Goal: Transaction & Acquisition: Book appointment/travel/reservation

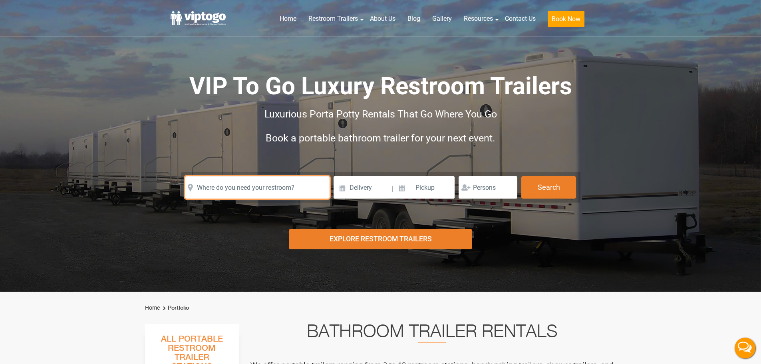
click at [264, 181] on input "text" at bounding box center [257, 187] width 145 height 22
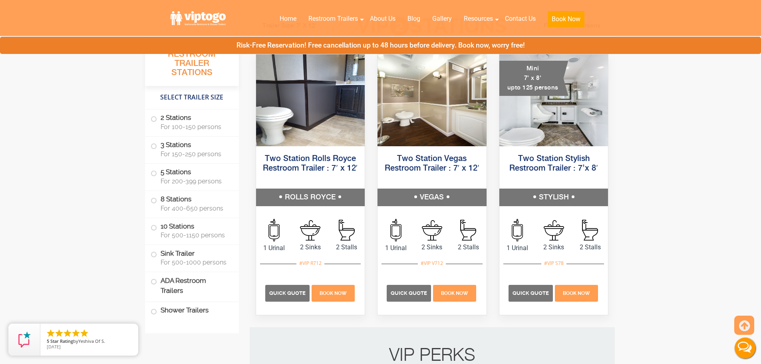
scroll to position [399, 0]
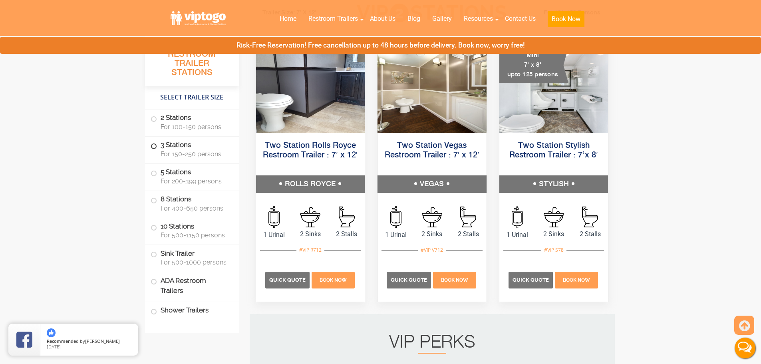
drag, startPoint x: 183, startPoint y: 153, endPoint x: 192, endPoint y: 151, distance: 8.9
click at [183, 153] on span "For 150-250 persons" at bounding box center [195, 154] width 69 height 8
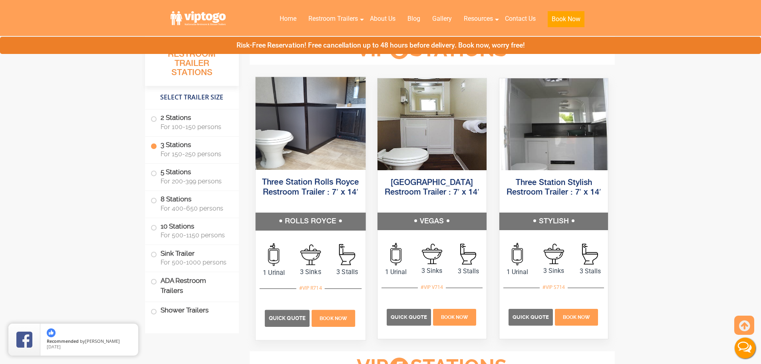
scroll to position [892, 0]
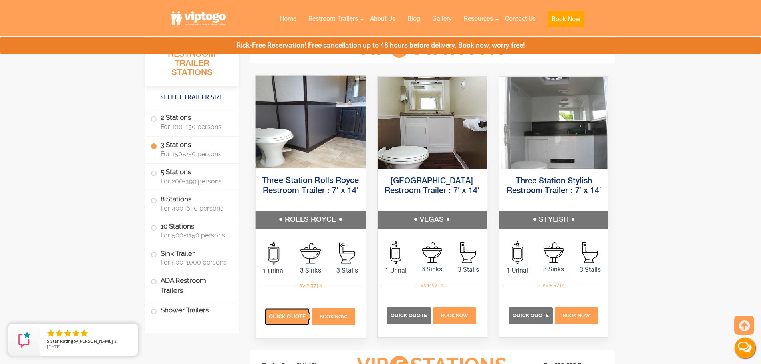
click at [287, 319] on span "Quick Quote" at bounding box center [287, 316] width 37 height 6
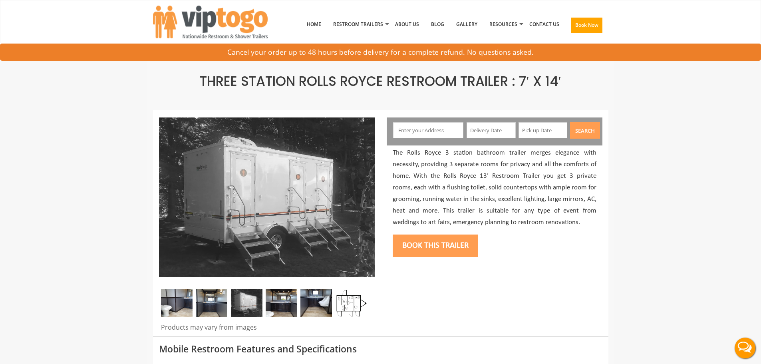
click at [408, 130] on input "text" at bounding box center [428, 130] width 70 height 16
click at [419, 137] on input "text" at bounding box center [428, 130] width 70 height 16
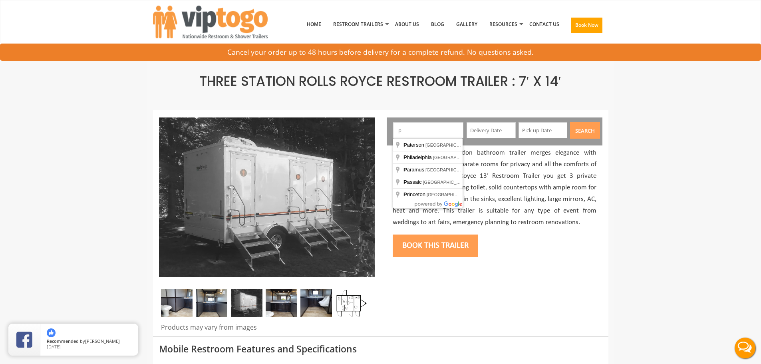
paste input "equannock, NJ"
type input "Pequannock, NJ, USA"
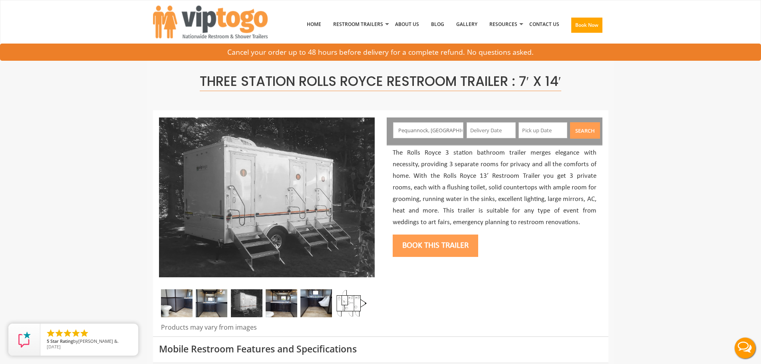
drag, startPoint x: 491, startPoint y: 127, endPoint x: 524, endPoint y: 132, distance: 33.6
click at [491, 127] on input "text" at bounding box center [491, 130] width 49 height 16
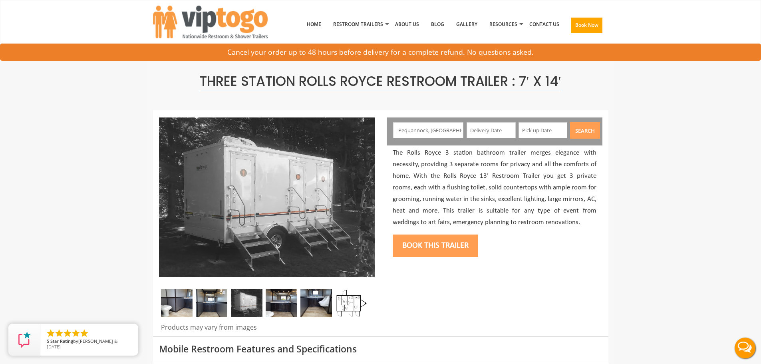
click at [497, 129] on input "text" at bounding box center [491, 130] width 49 height 16
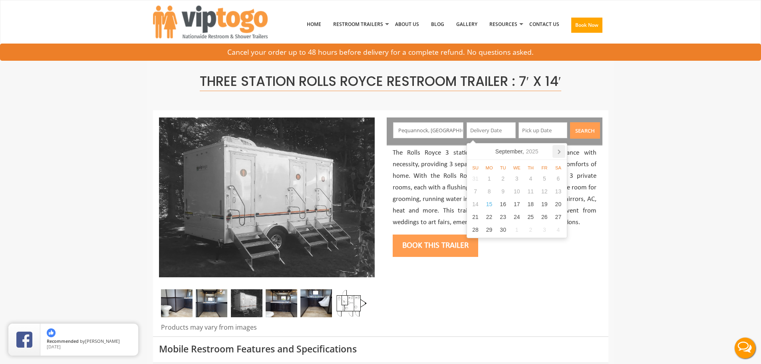
click at [561, 152] on icon at bounding box center [558, 151] width 13 height 13
click at [559, 205] on div "18" at bounding box center [558, 204] width 14 height 13
type input "10/18/2025"
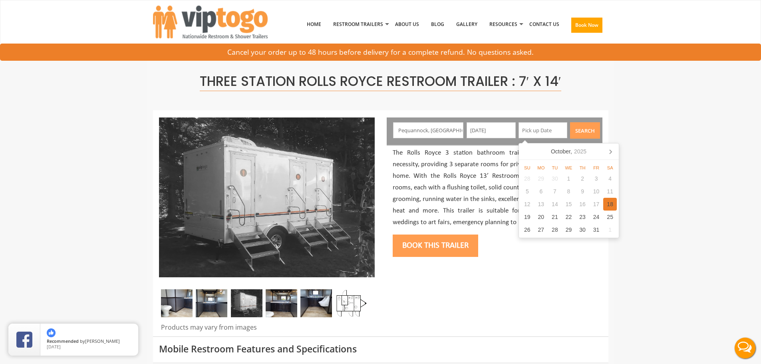
click at [607, 204] on div "18" at bounding box center [610, 204] width 14 height 13
type input "10/18/2025"
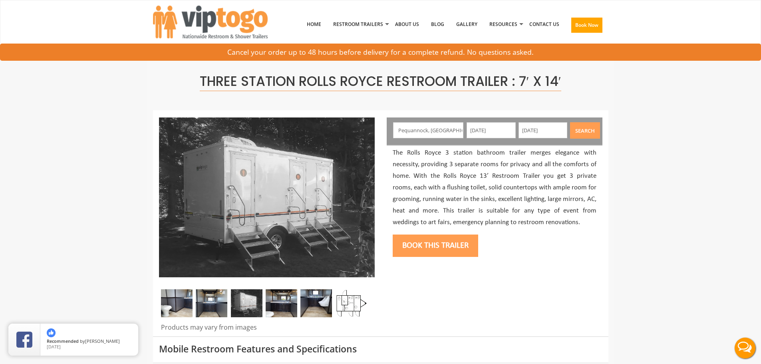
click at [591, 136] on button "Search" at bounding box center [585, 130] width 30 height 16
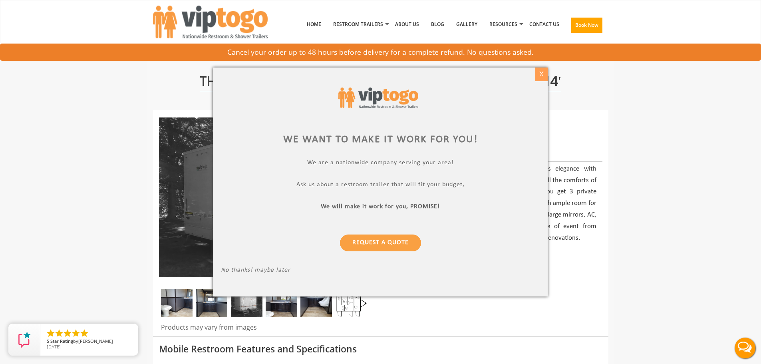
click at [538, 71] on div "X" at bounding box center [541, 75] width 12 height 14
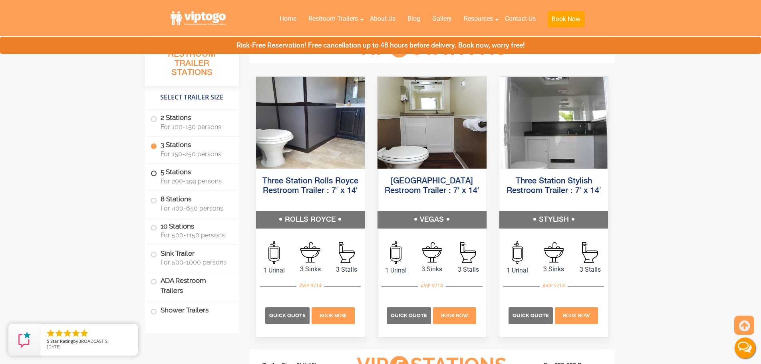
click at [177, 182] on span "For 200-399 persons" at bounding box center [195, 181] width 69 height 8
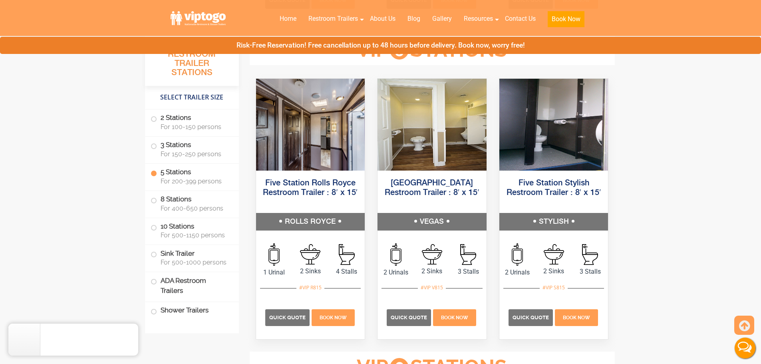
scroll to position [1209, 0]
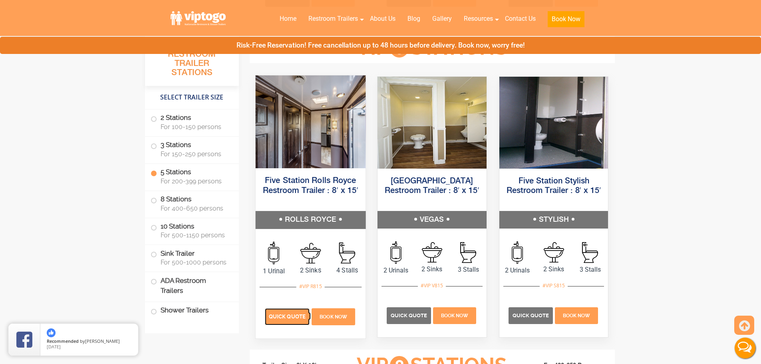
click at [292, 314] on span "Quick Quote" at bounding box center [287, 316] width 37 height 6
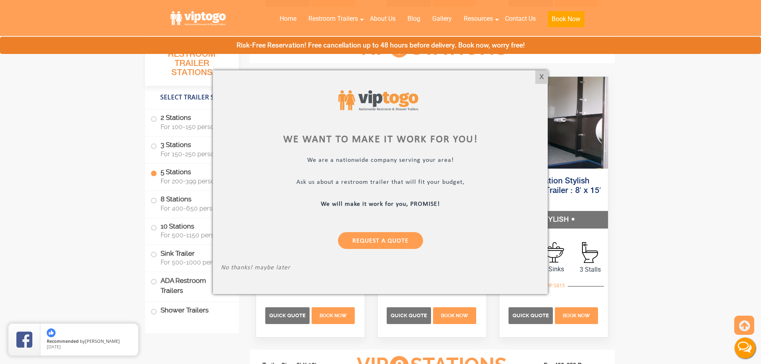
click at [542, 77] on div "X" at bounding box center [541, 77] width 12 height 14
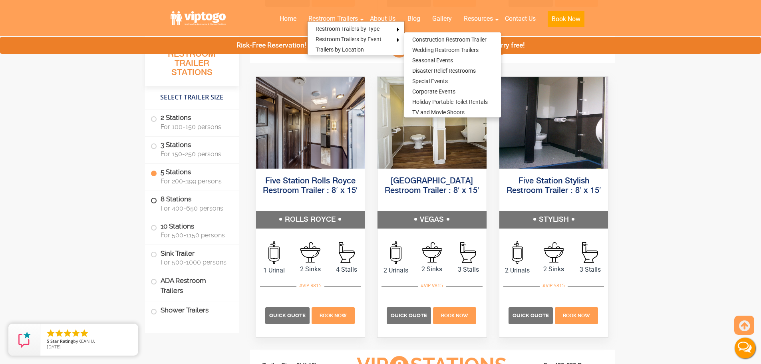
drag, startPoint x: 184, startPoint y: 205, endPoint x: 193, endPoint y: 204, distance: 8.9
click at [184, 205] on span "For 400-650 persons" at bounding box center [195, 209] width 69 height 8
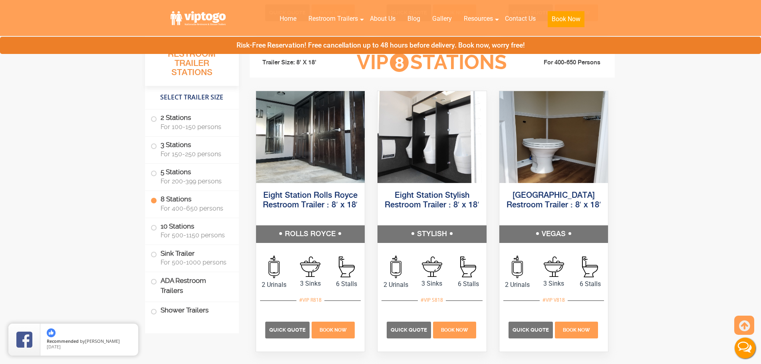
scroll to position [1526, 0]
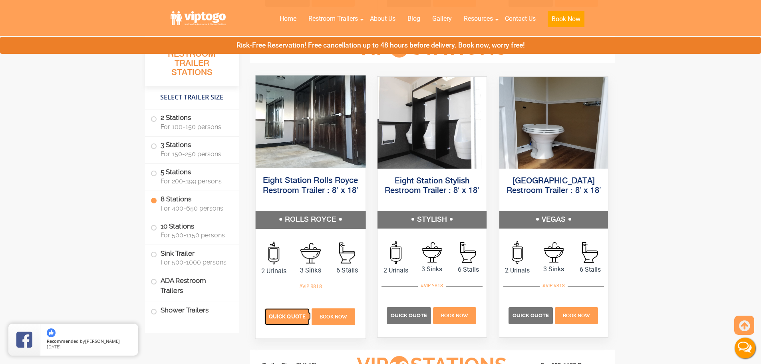
click at [290, 317] on span "Quick Quote" at bounding box center [287, 316] width 37 height 6
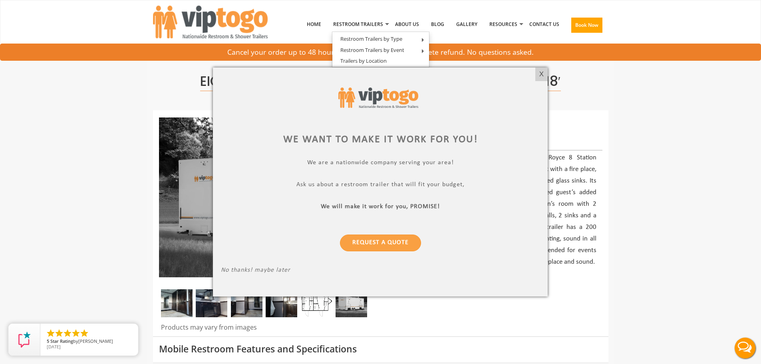
click at [531, 81] on div at bounding box center [380, 97] width 319 height 44
click at [544, 72] on div "X" at bounding box center [541, 75] width 12 height 14
